Goal: Find specific page/section: Find specific page/section

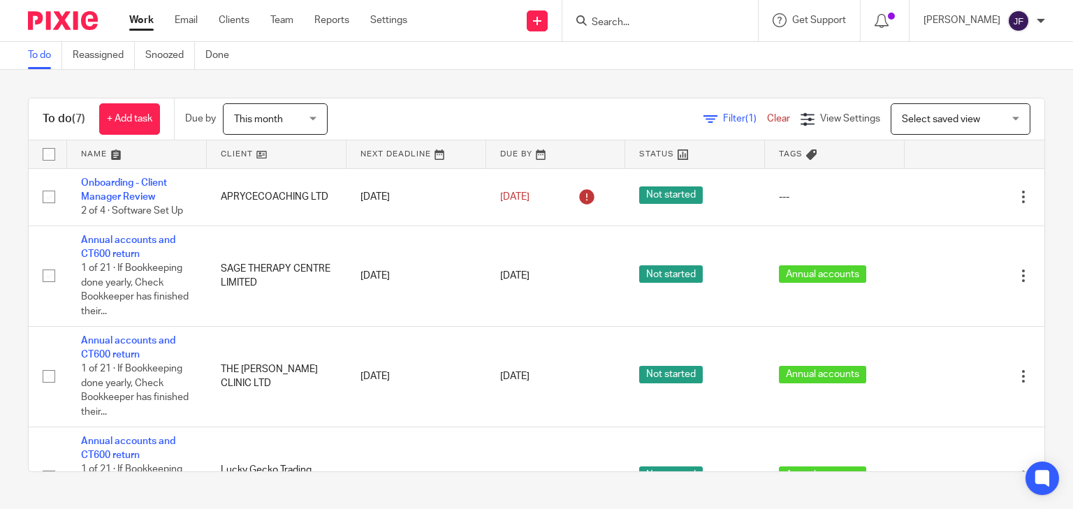
click at [697, 20] on input "Search" at bounding box center [653, 23] width 126 height 13
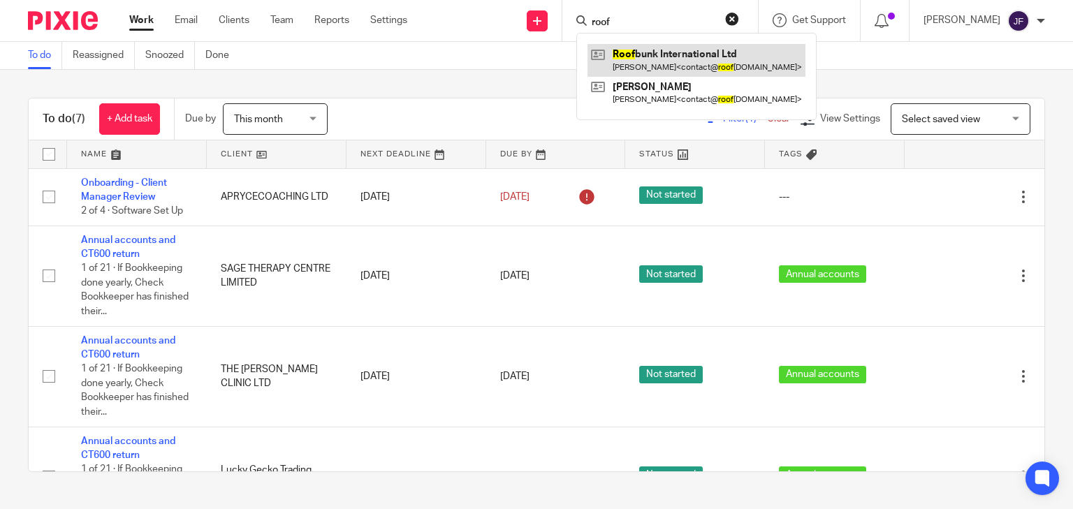
type input "roof"
click at [726, 72] on link at bounding box center [697, 60] width 218 height 32
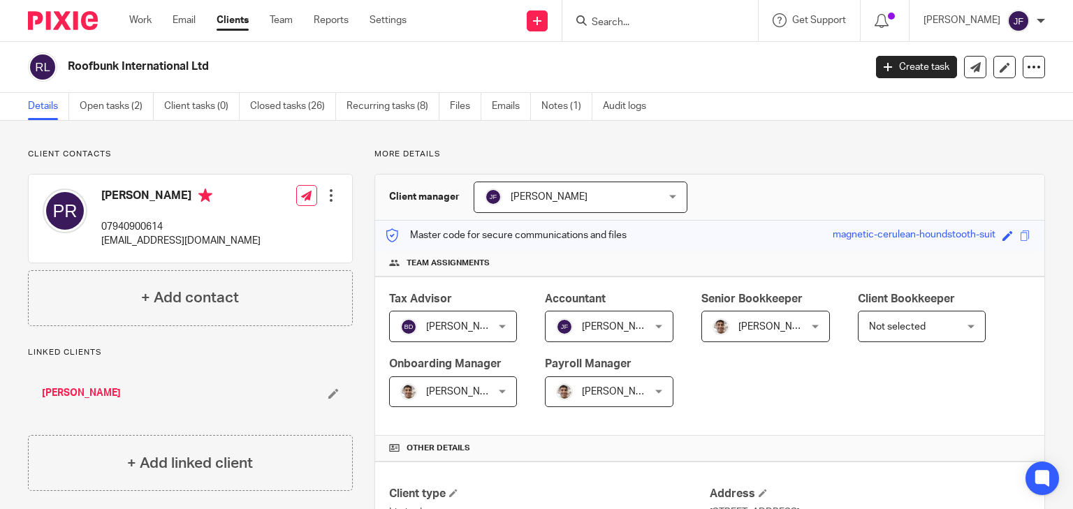
drag, startPoint x: 69, startPoint y: 68, endPoint x: 213, endPoint y: 73, distance: 144.0
click at [213, 73] on h2 "Roofbunk International Ltd" at bounding box center [383, 66] width 630 height 15
copy h2 "Roofbunk International Ltd"
